Goal: Transaction & Acquisition: Download file/media

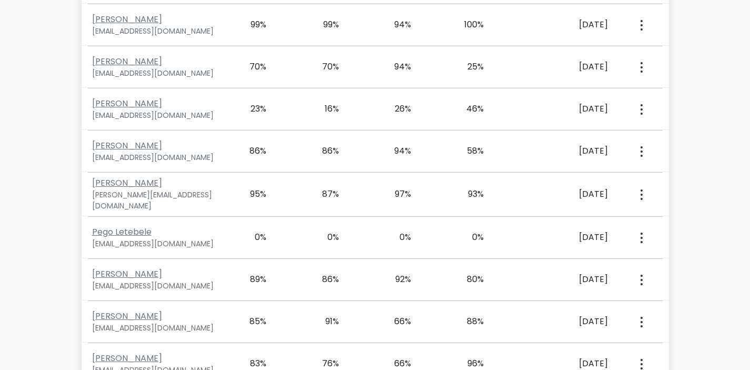
scroll to position [551, 0]
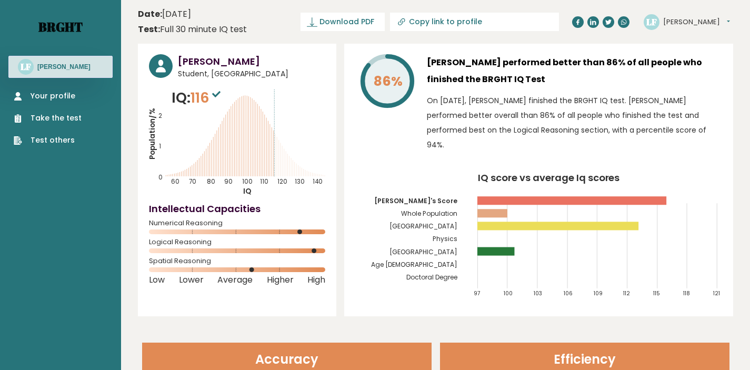
click at [47, 22] on link "Brght" at bounding box center [60, 26] width 44 height 17
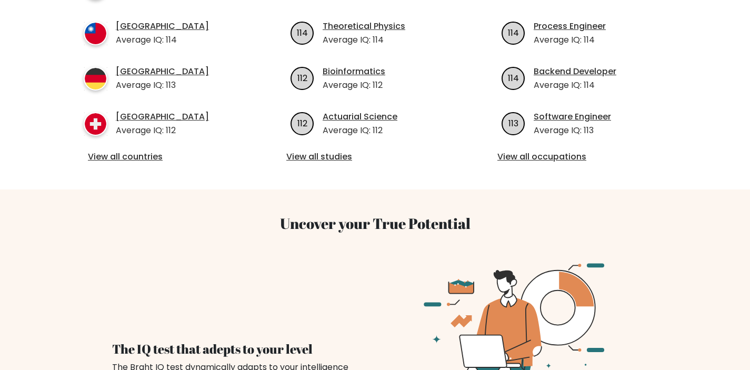
scroll to position [519, 0]
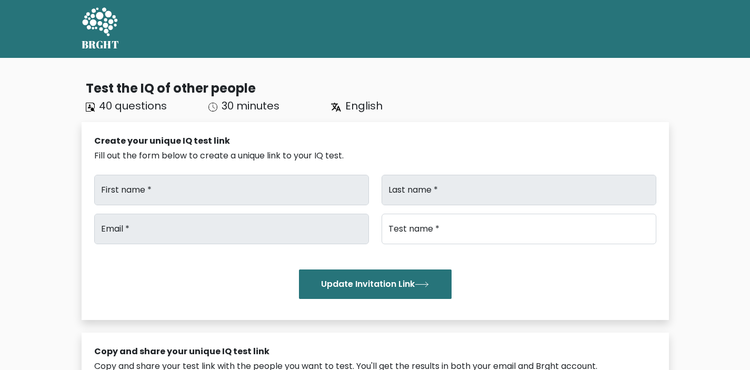
type input "[PERSON_NAME]"
type input "Fratini"
type input "lisaf@mustardsystems.com"
type input "Mustard Horse Racing Graduate Scheme"
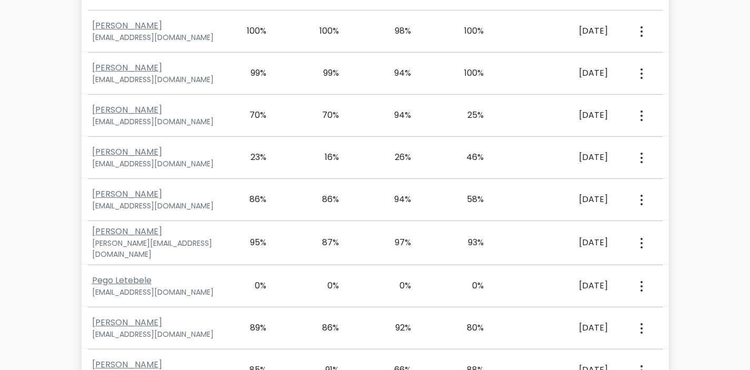
scroll to position [2068, 0]
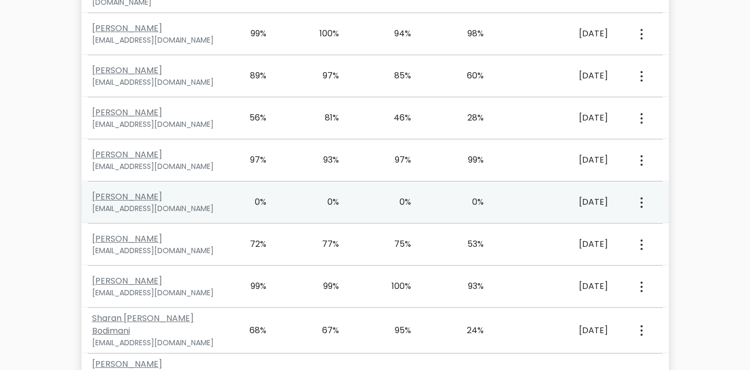
click at [642, 190] on button "button" at bounding box center [640, 202] width 8 height 33
click at [662, 227] on link "View Profile" at bounding box center [678, 232] width 83 height 17
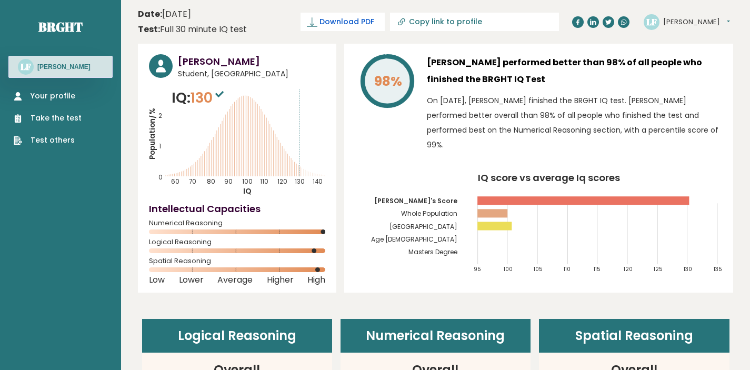
click at [374, 19] on span "Download PDF" at bounding box center [346, 21] width 55 height 11
